Goal: Find contact information: Find contact information

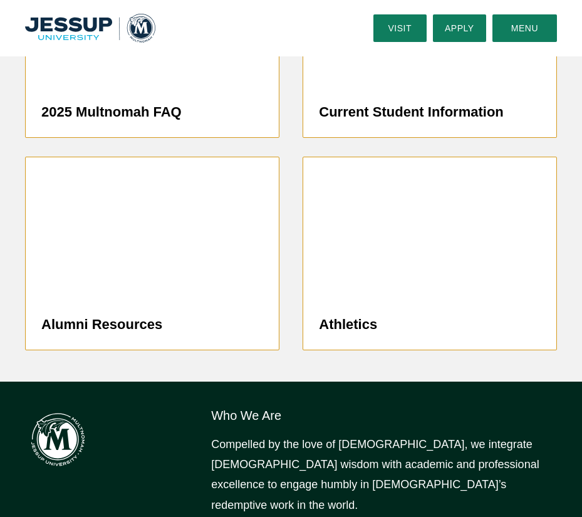
scroll to position [2778, 0]
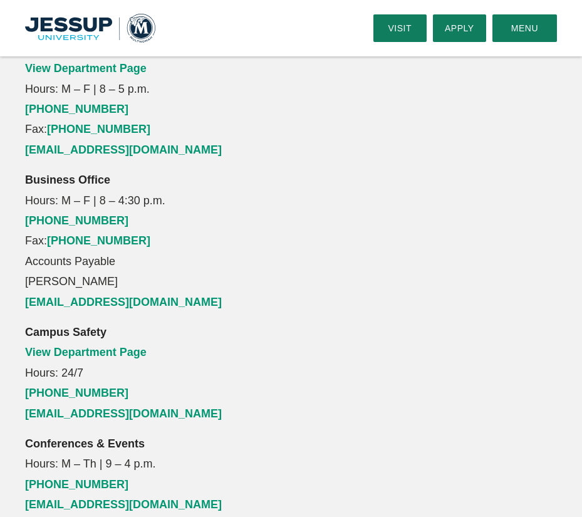
scroll to position [1137, 0]
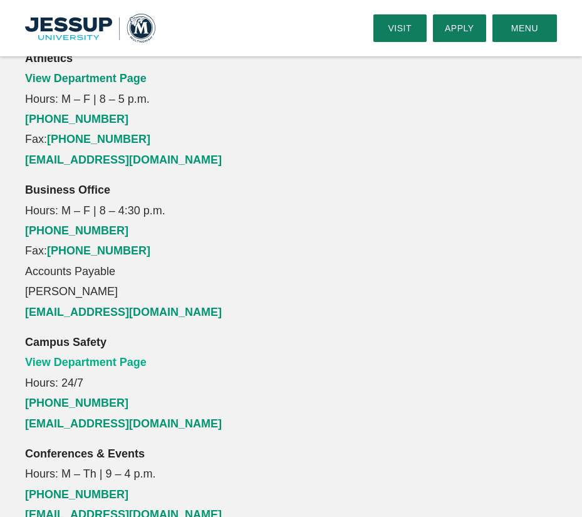
click at [117, 356] on link "View Department Page" at bounding box center [85, 362] width 121 height 13
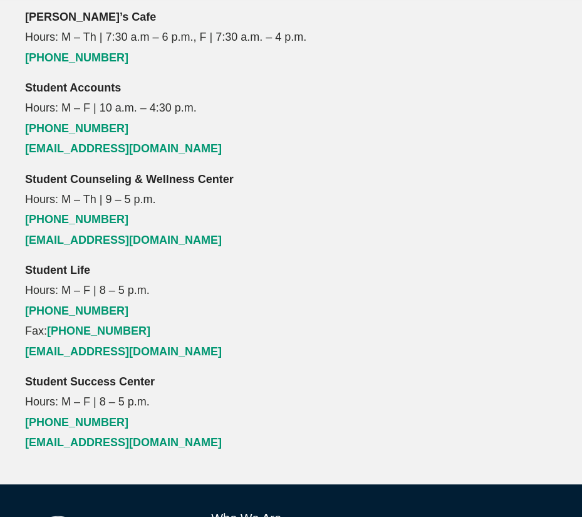
scroll to position [2892, 0]
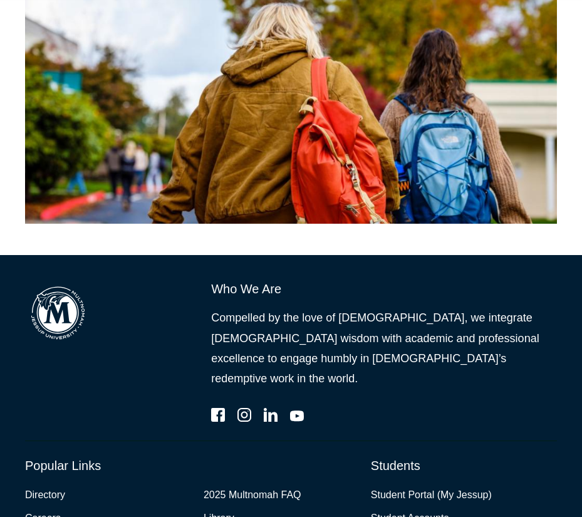
scroll to position [1709, 0]
